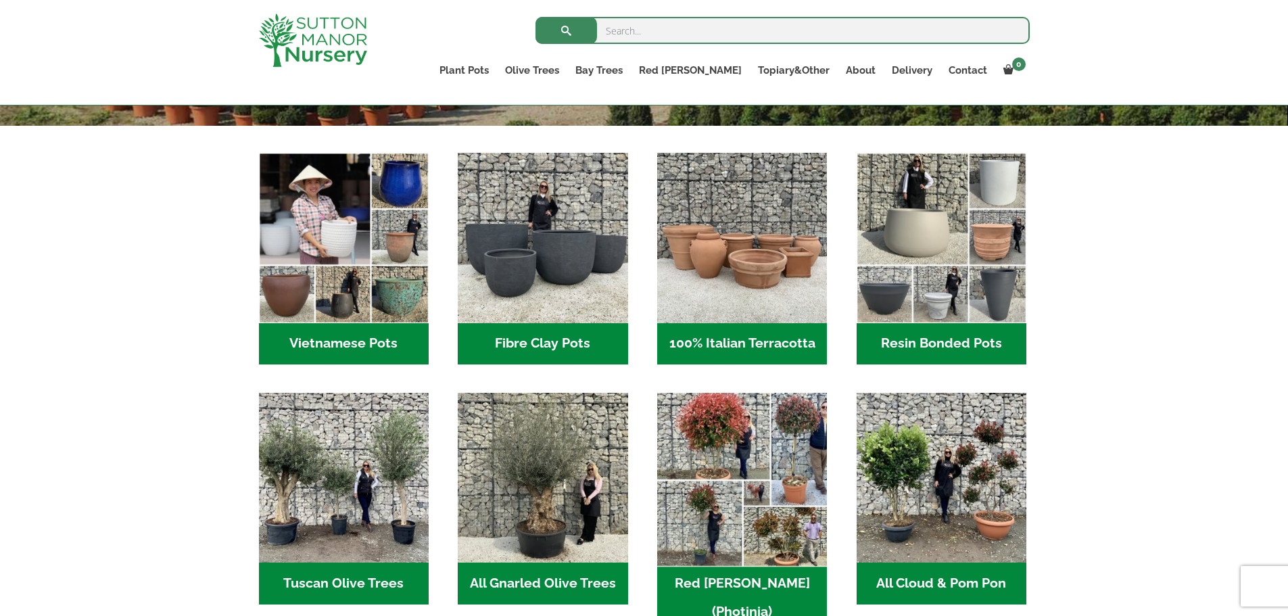
scroll to position [406, 0]
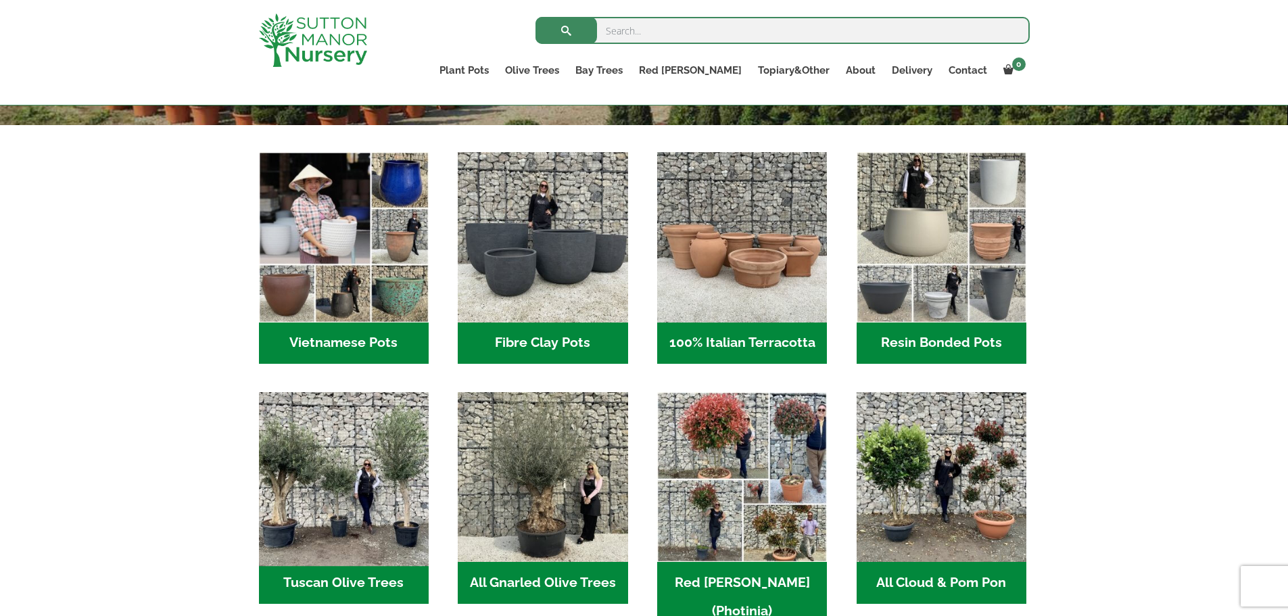
click at [320, 523] on img "Visit product category Tuscan Olive Trees" at bounding box center [343, 477] width 179 height 179
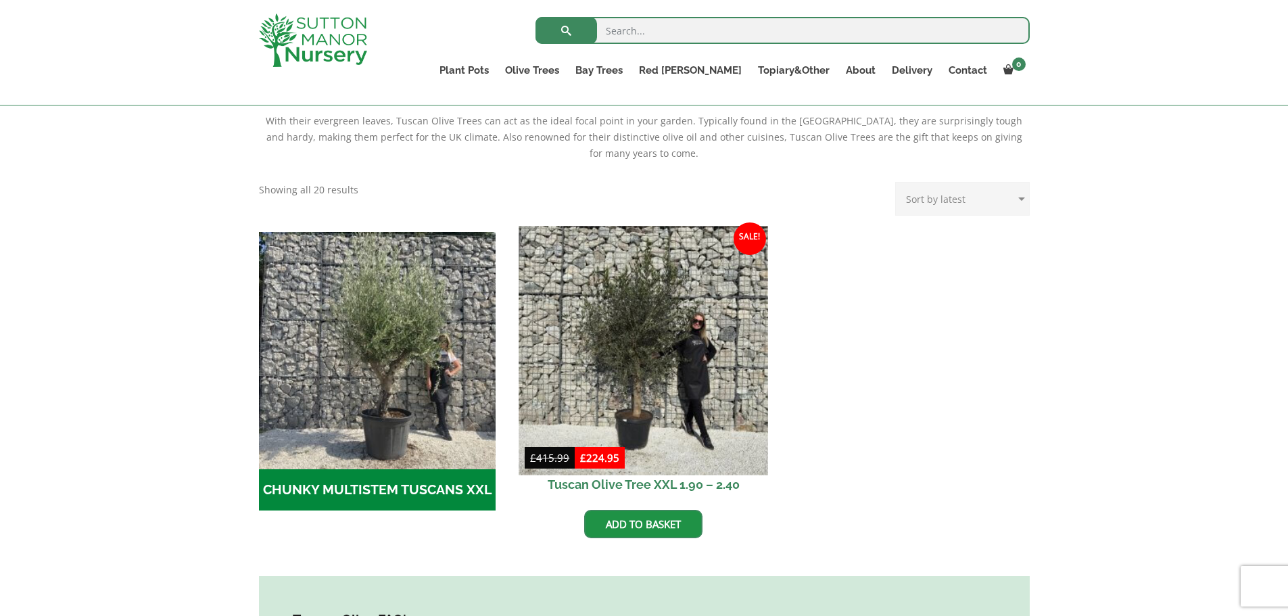
scroll to position [270, 0]
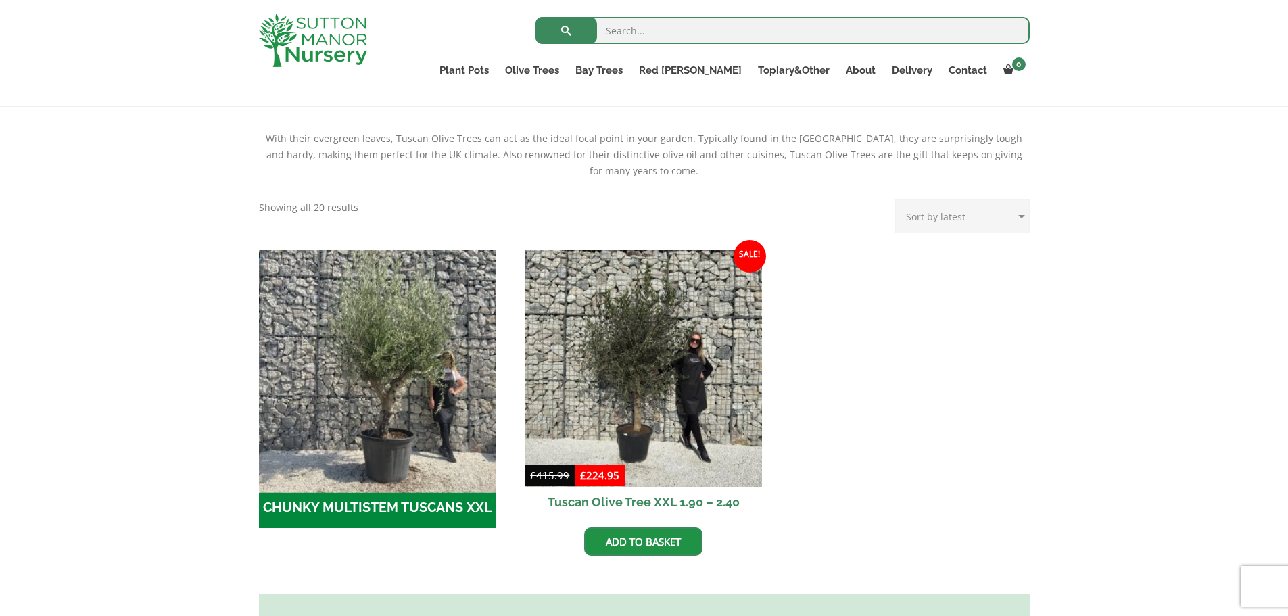
click at [287, 470] on img "Visit product category CHUNKY MULTISTEM TUSCANS XXL" at bounding box center [377, 367] width 249 height 249
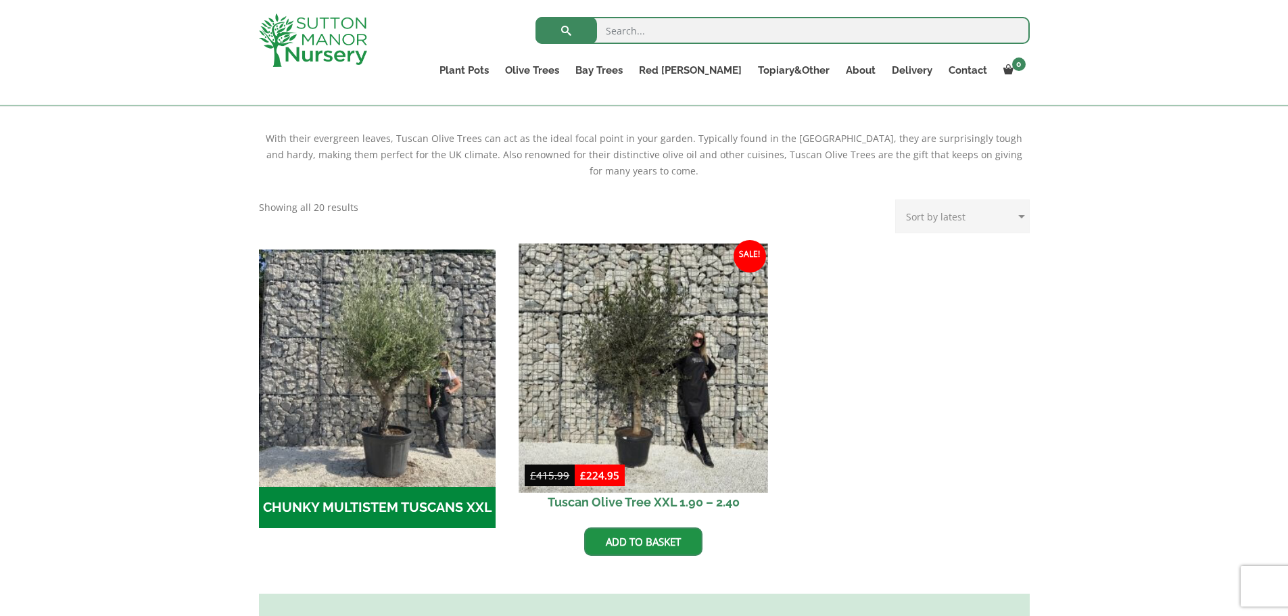
click at [641, 322] on img at bounding box center [643, 367] width 249 height 249
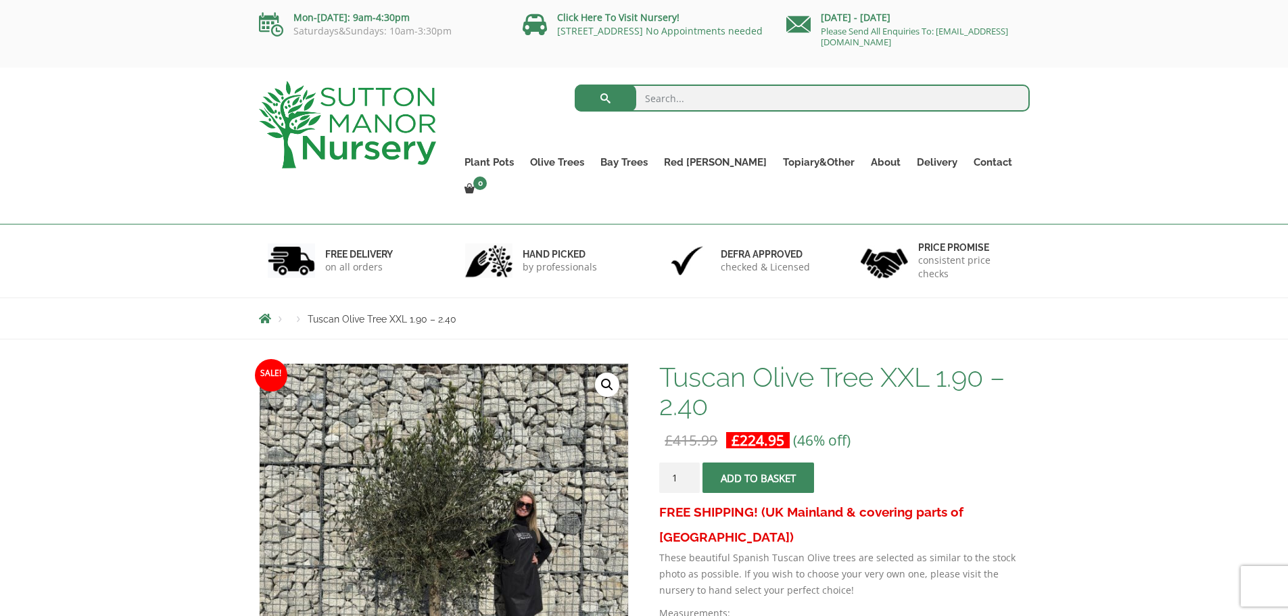
scroll to position [203, 0]
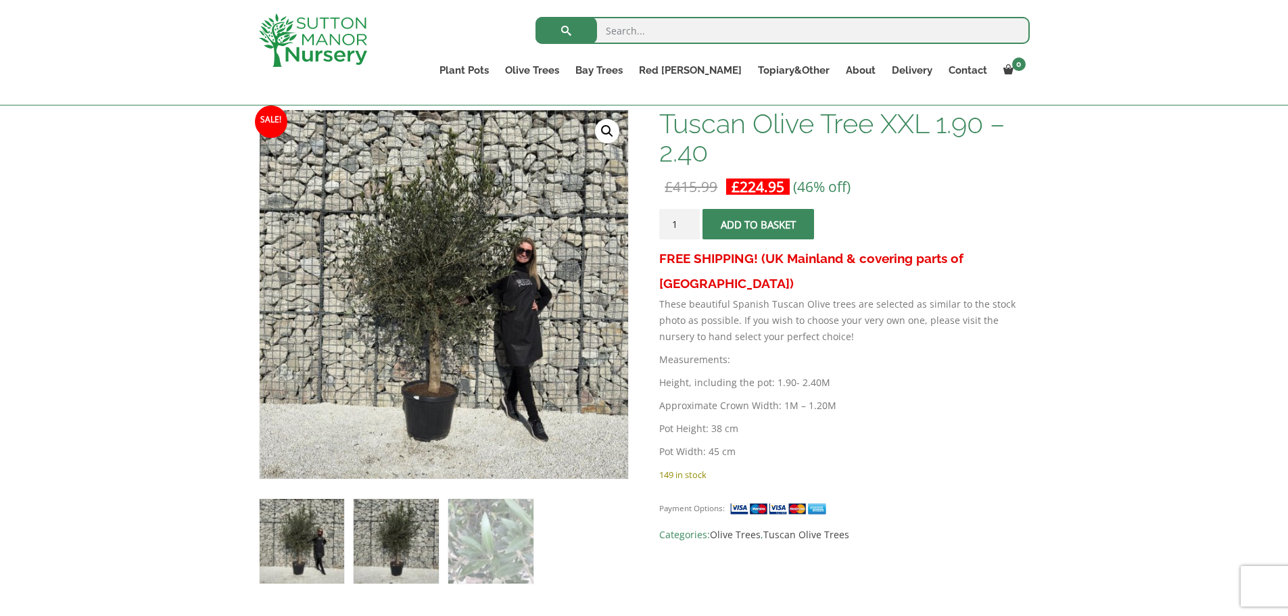
click at [416, 539] on img at bounding box center [396, 541] width 85 height 85
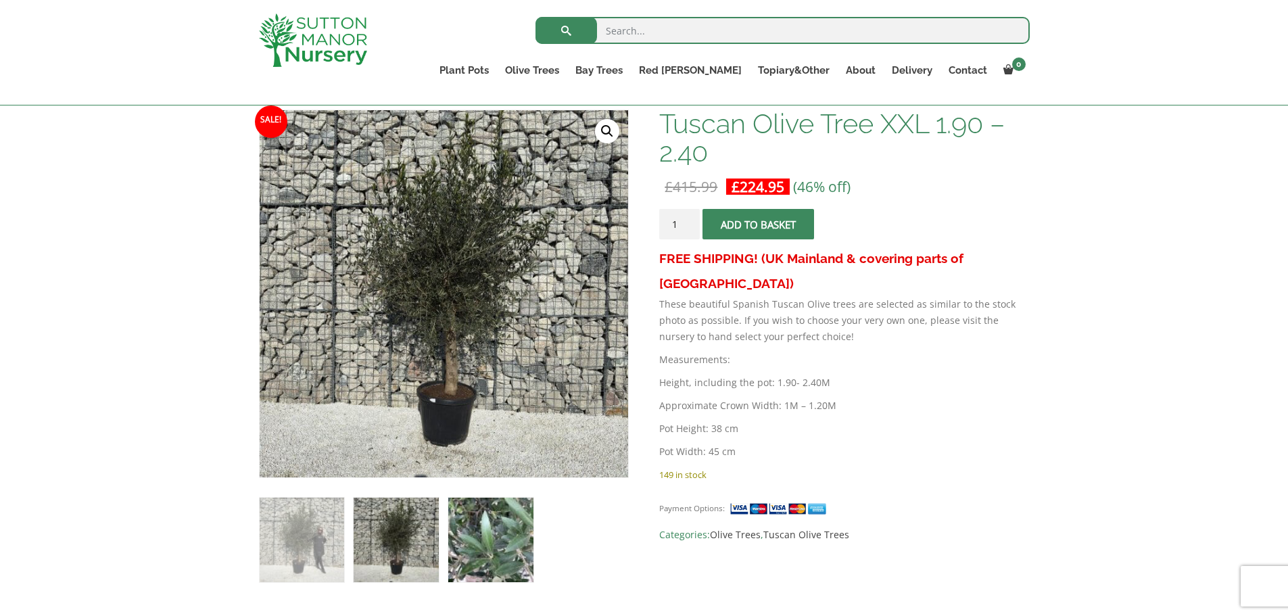
click at [493, 539] on img at bounding box center [490, 540] width 85 height 85
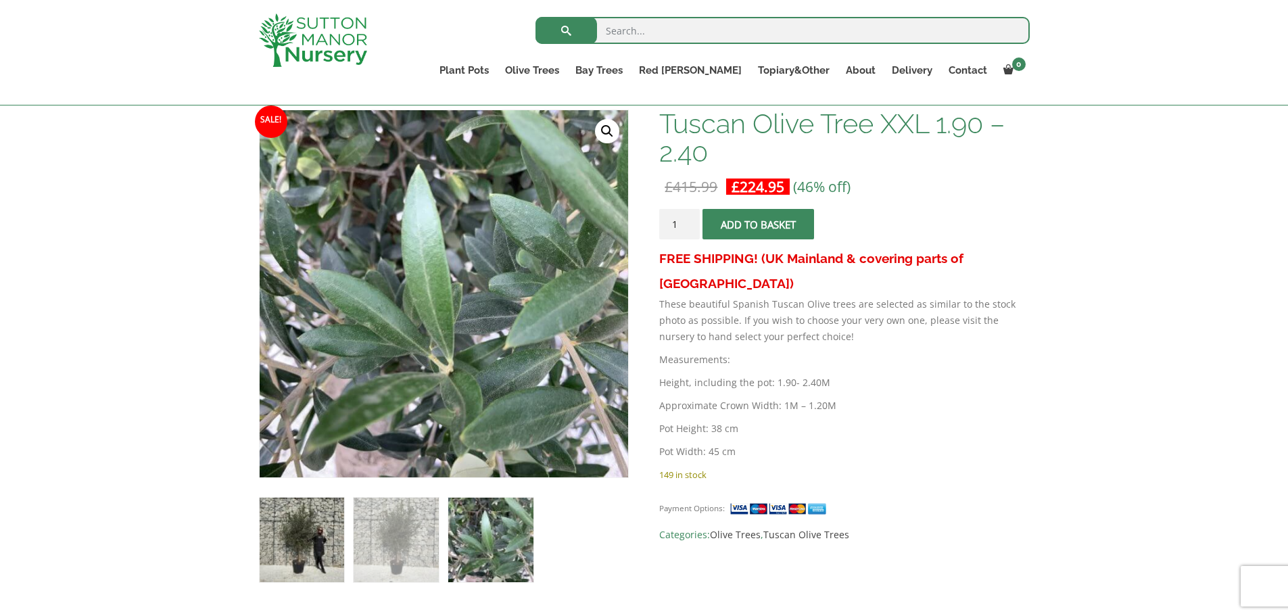
click at [297, 538] on img at bounding box center [302, 540] width 85 height 85
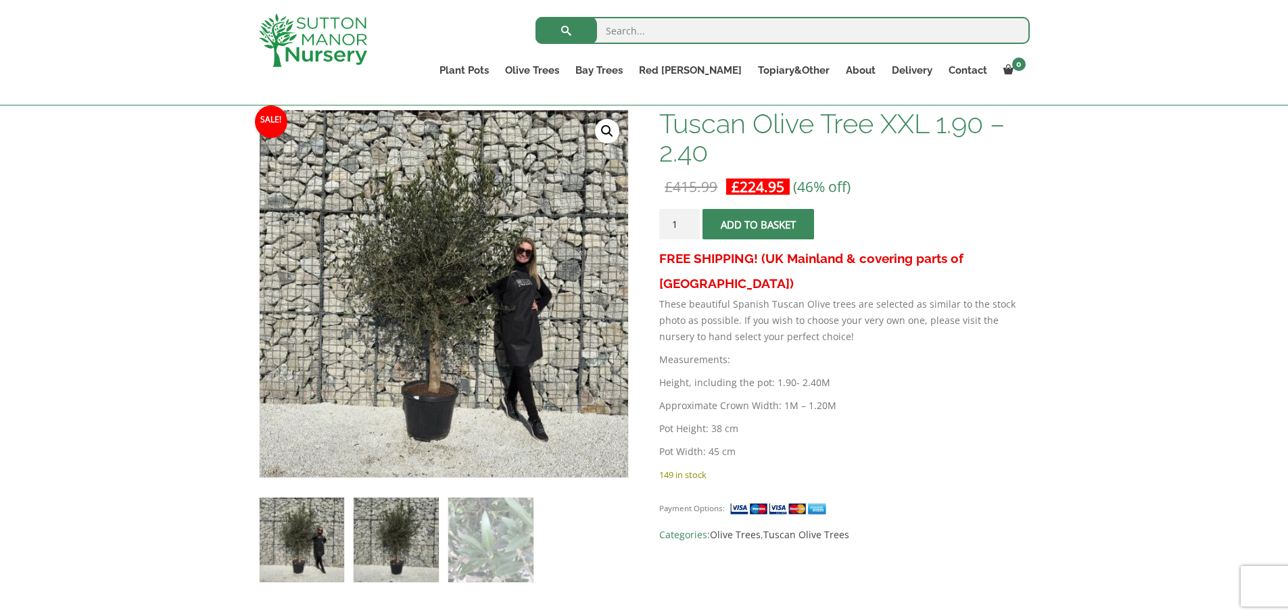
click at [383, 540] on img at bounding box center [396, 540] width 85 height 85
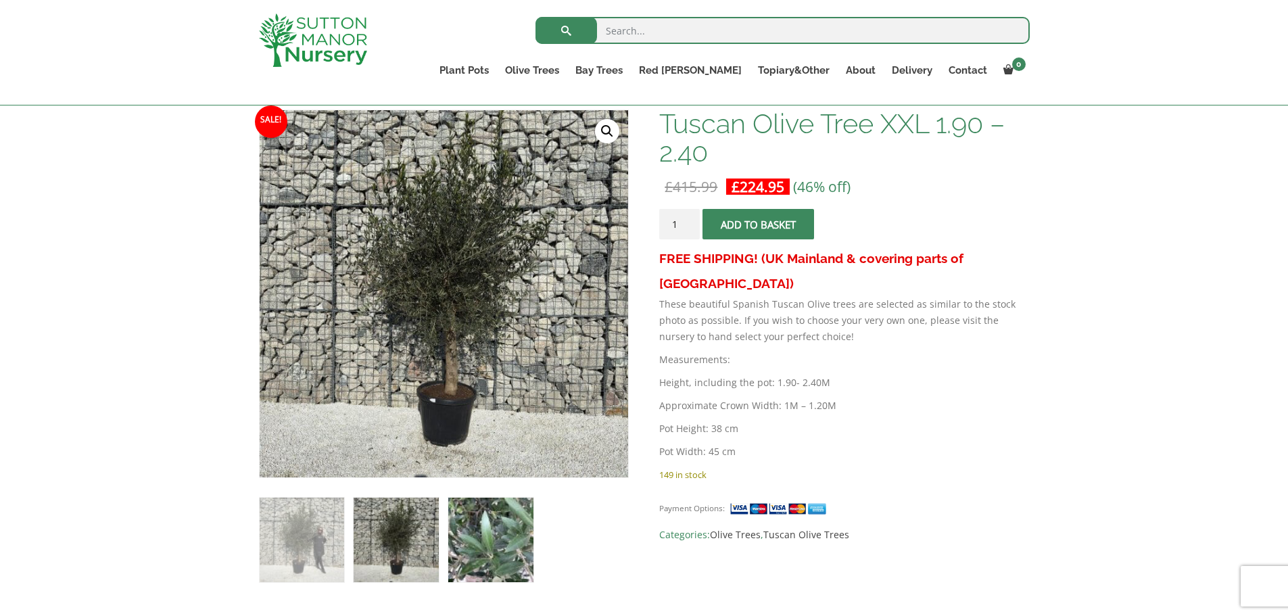
click at [458, 540] on img at bounding box center [490, 540] width 85 height 85
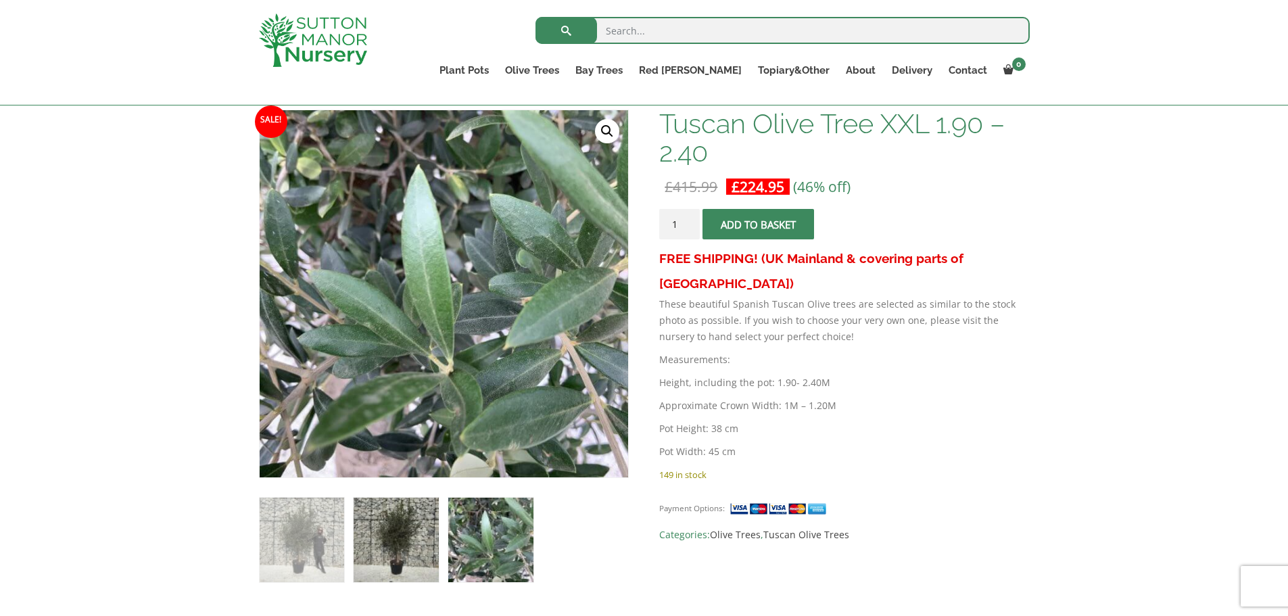
click at [406, 541] on img at bounding box center [396, 540] width 85 height 85
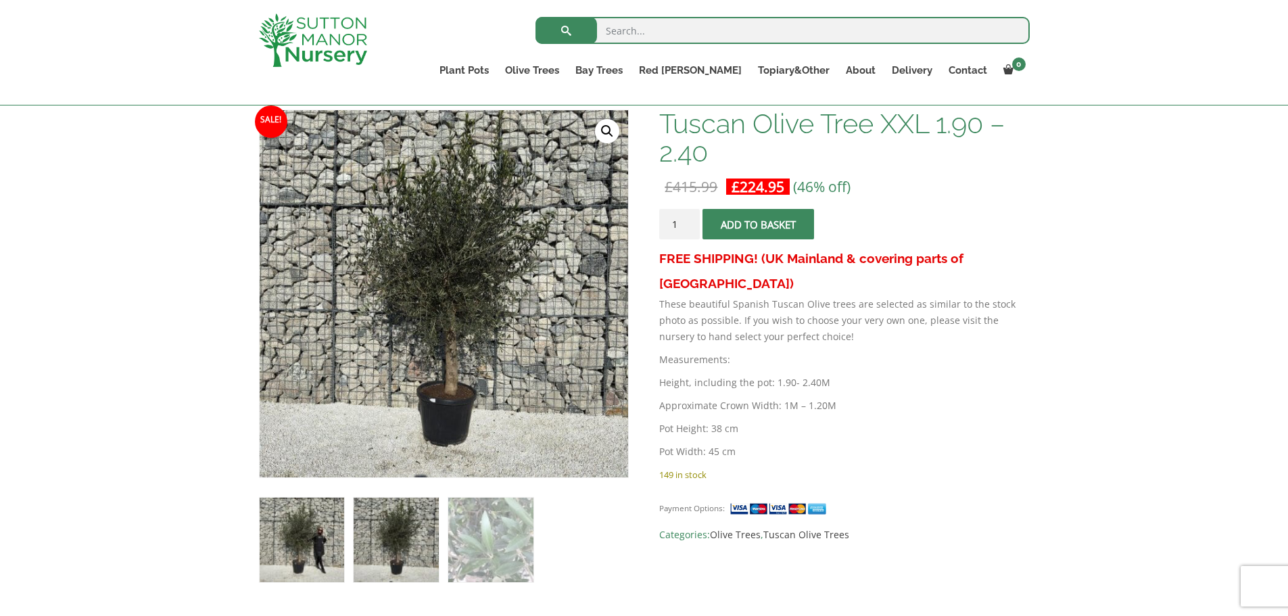
click at [307, 539] on img at bounding box center [302, 540] width 85 height 85
